Goal: Information Seeking & Learning: Find specific fact

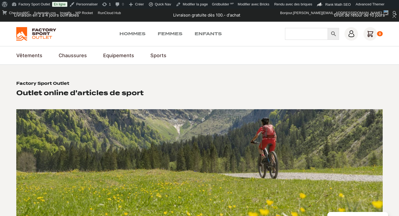
click at [315, 35] on input "Chercher" at bounding box center [306, 34] width 43 height 12
type input "starway"
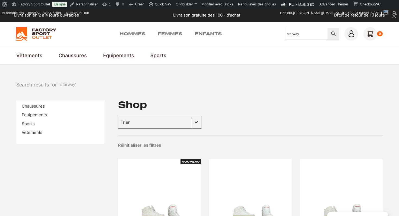
click at [302, 34] on input "starway" at bounding box center [306, 34] width 43 height 12
type input "cristallo light"
